Goal: Information Seeking & Learning: Check status

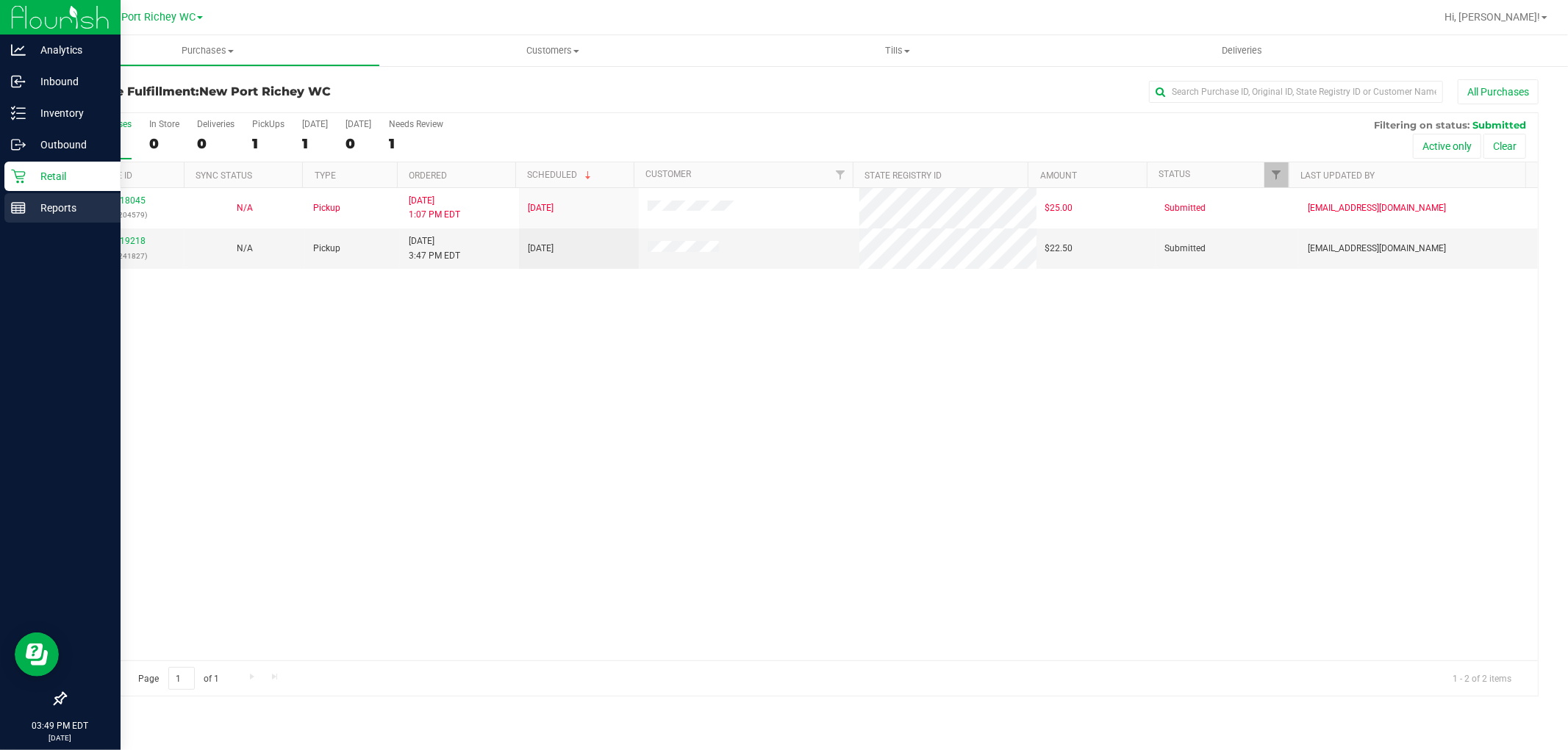
click at [16, 200] on icon at bounding box center [18, 207] width 15 height 15
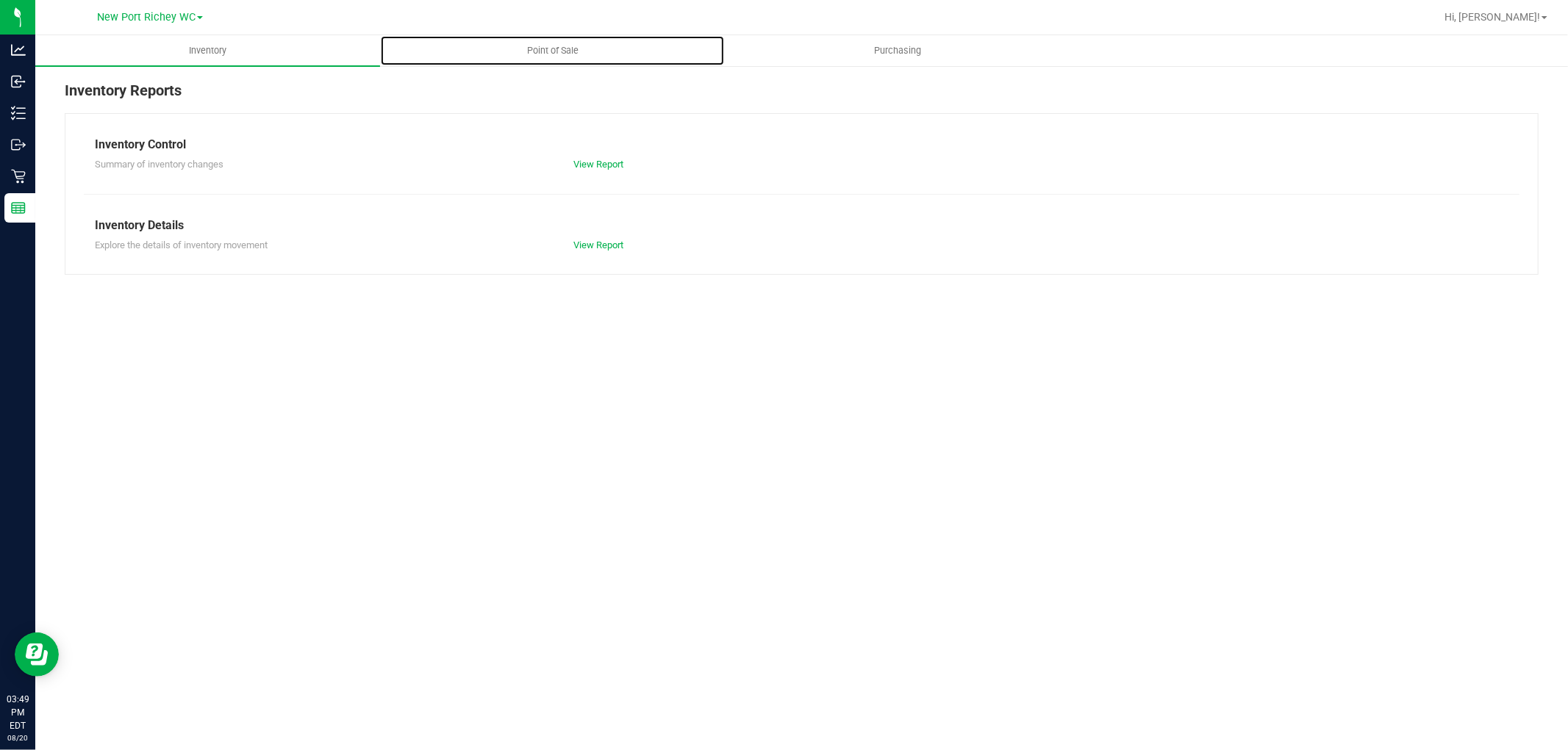
click at [553, 48] on span "Point of Sale" at bounding box center [553, 50] width 91 height 13
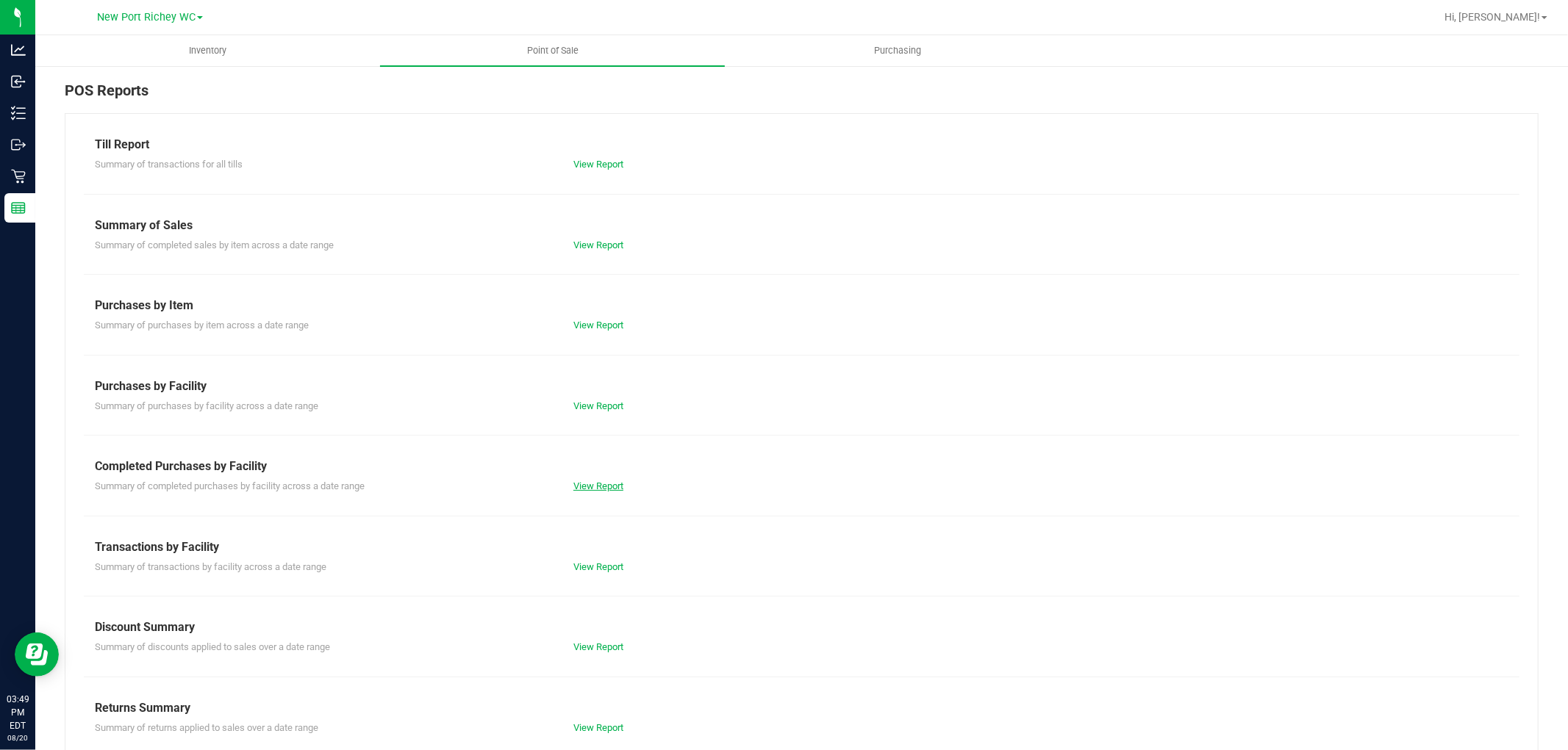
click at [590, 489] on link "View Report" at bounding box center [598, 486] width 50 height 11
